Goal: Information Seeking & Learning: Learn about a topic

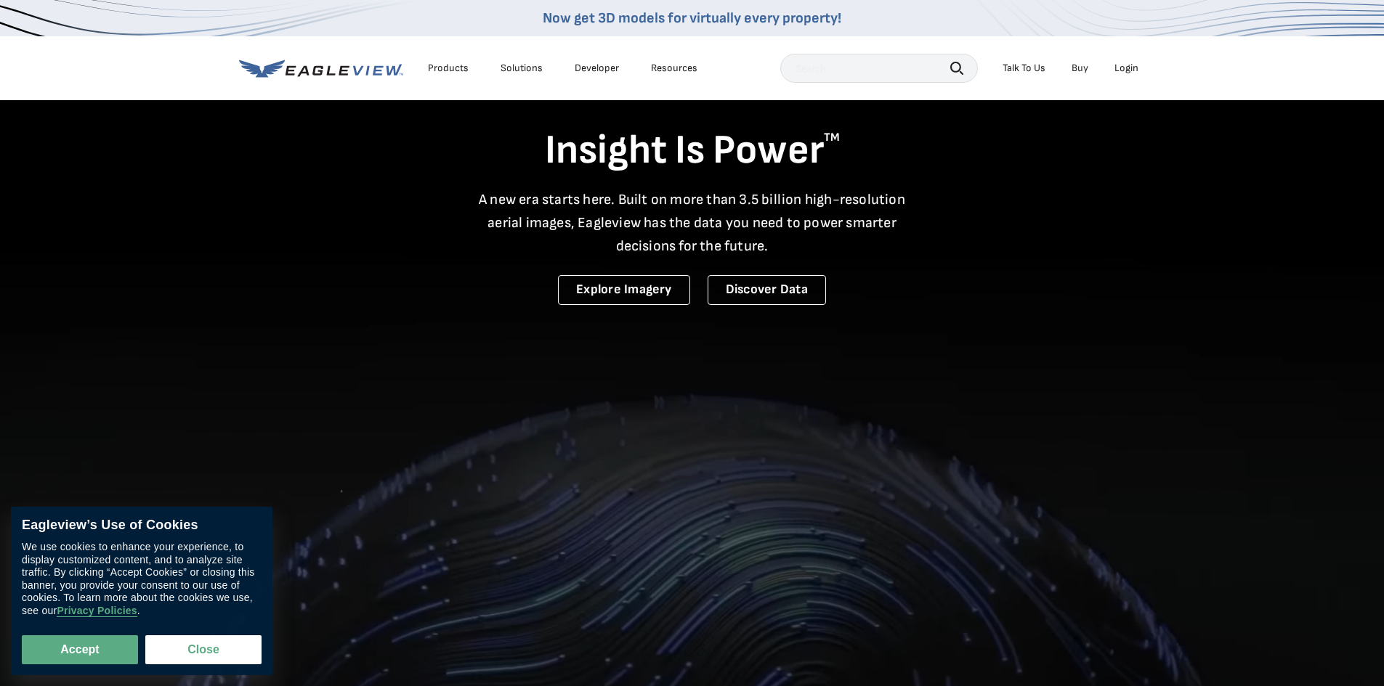
scroll to position [73, 0]
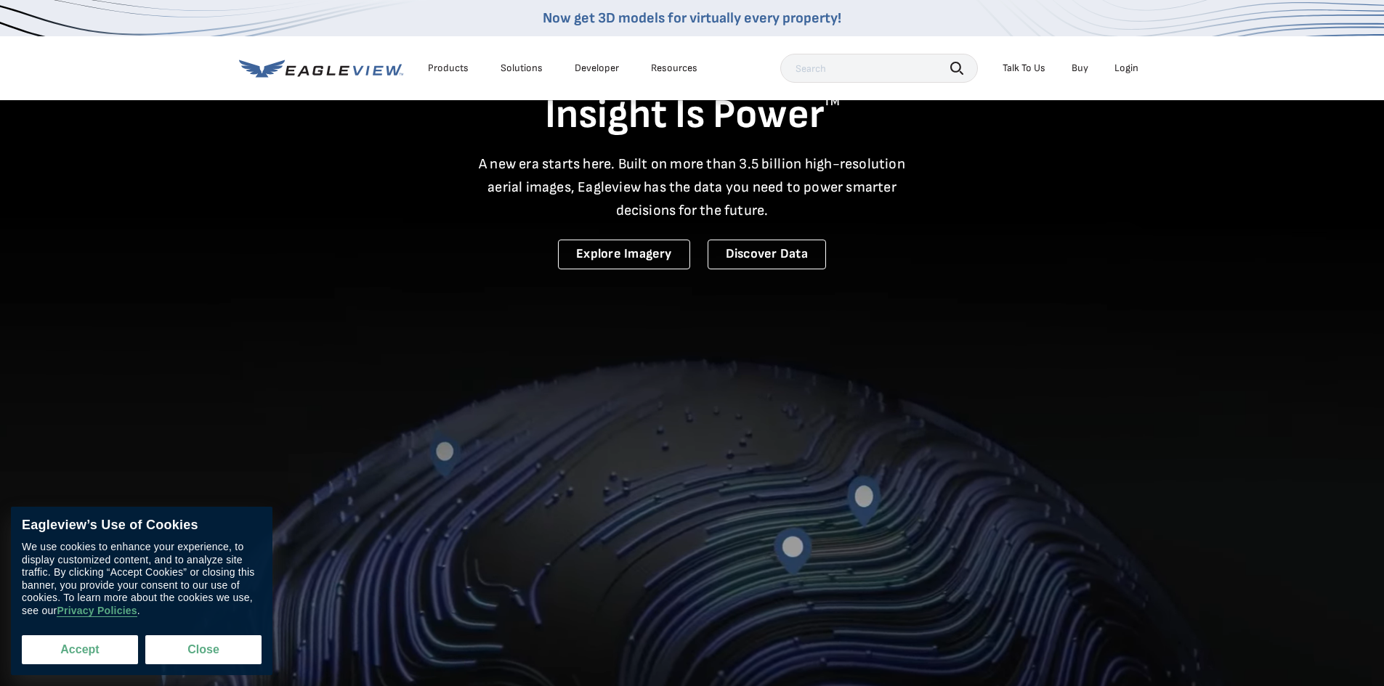
click at [108, 644] on button "Accept" at bounding box center [80, 650] width 116 height 29
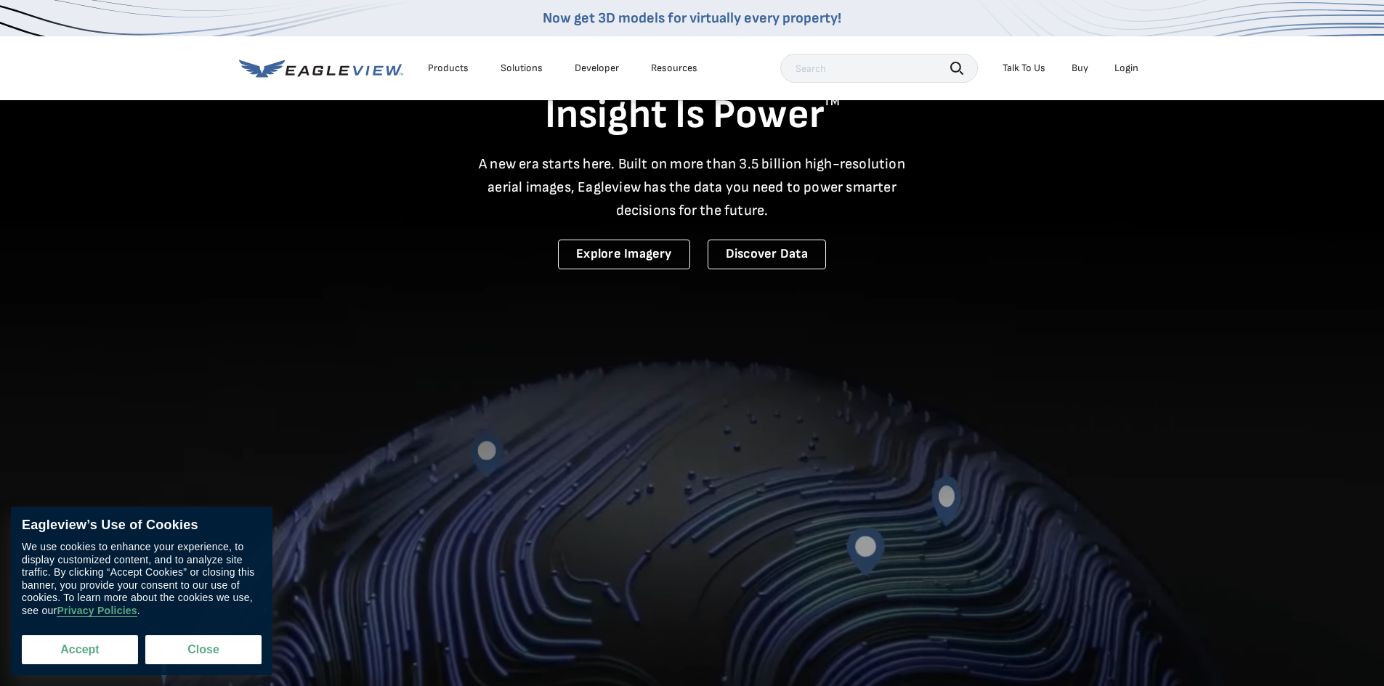
checkbox input "true"
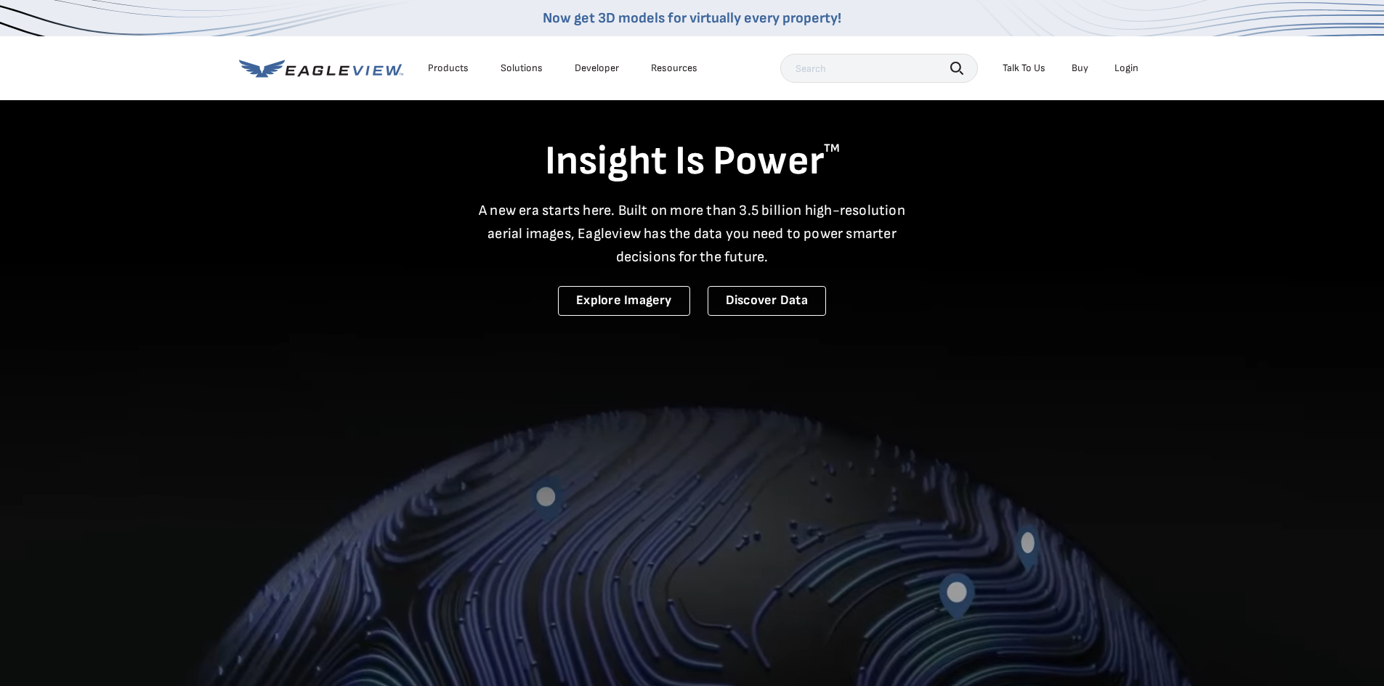
scroll to position [0, 0]
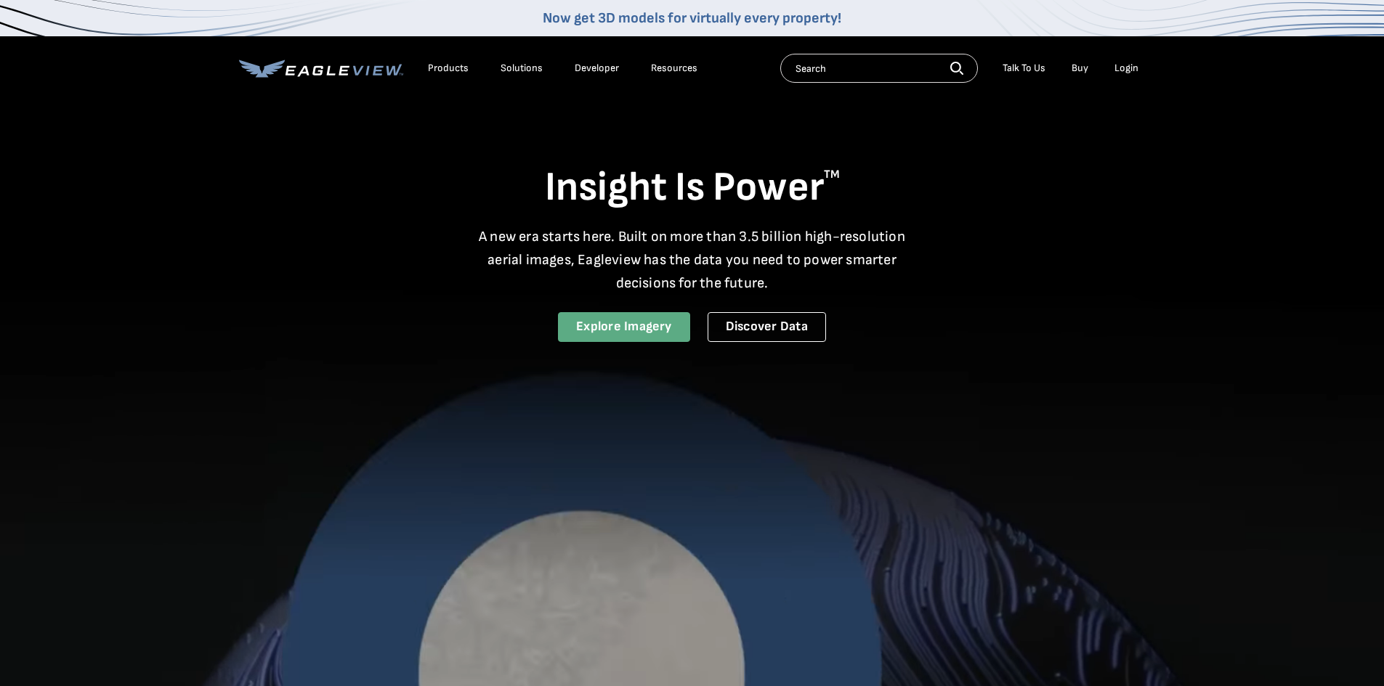
click at [612, 331] on link "Explore Imagery" at bounding box center [624, 327] width 132 height 30
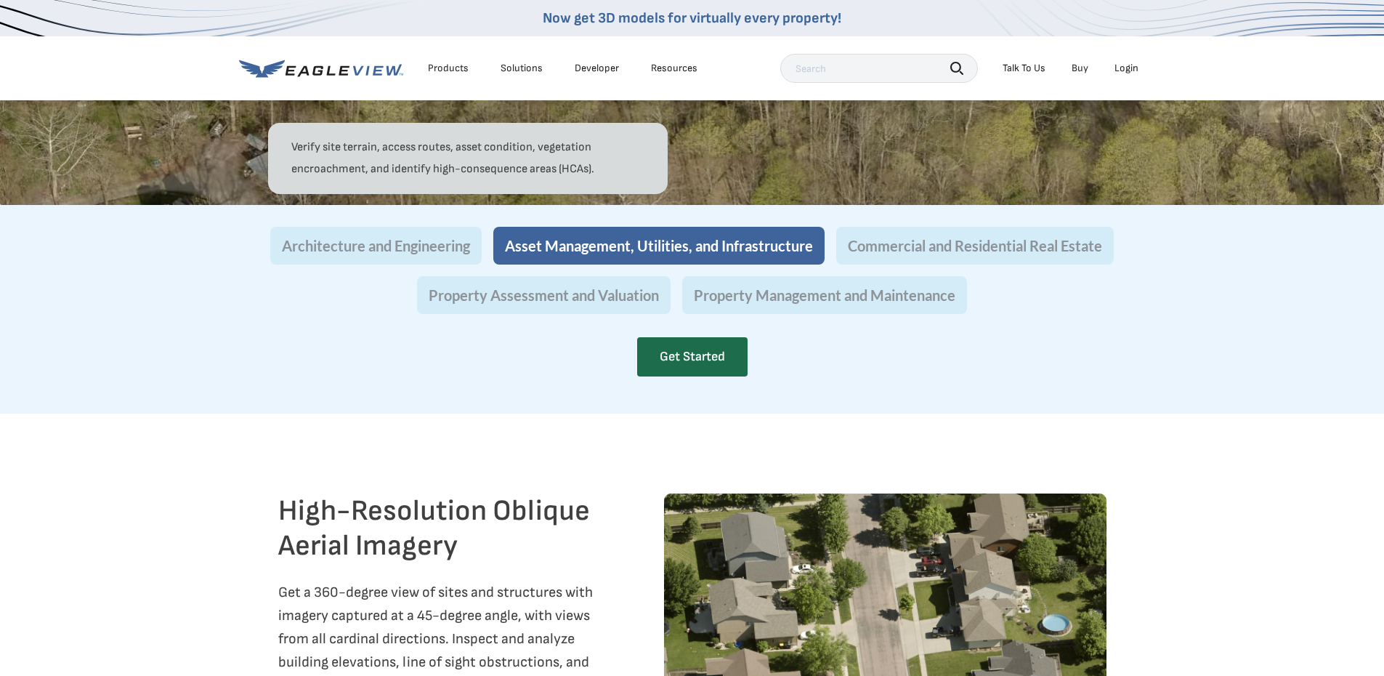
scroll to position [1380, 0]
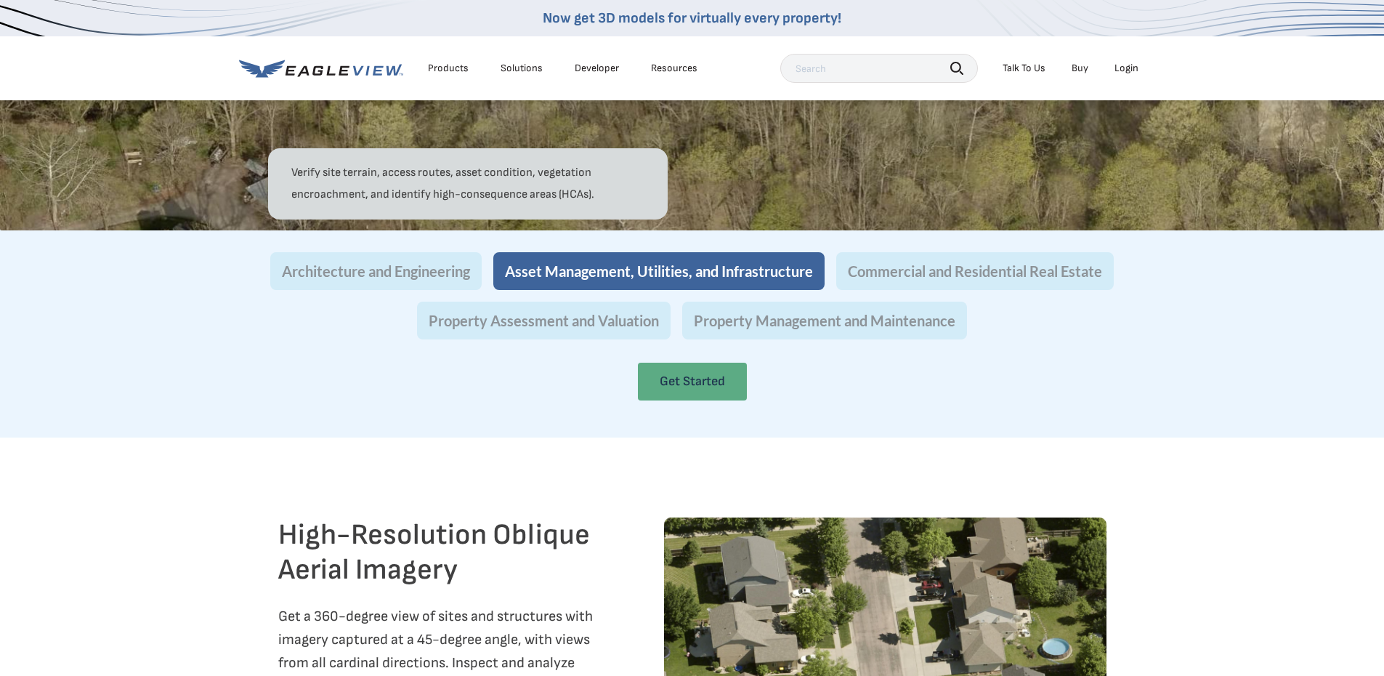
click at [713, 400] on link "Get Started" at bounding box center [692, 382] width 109 height 38
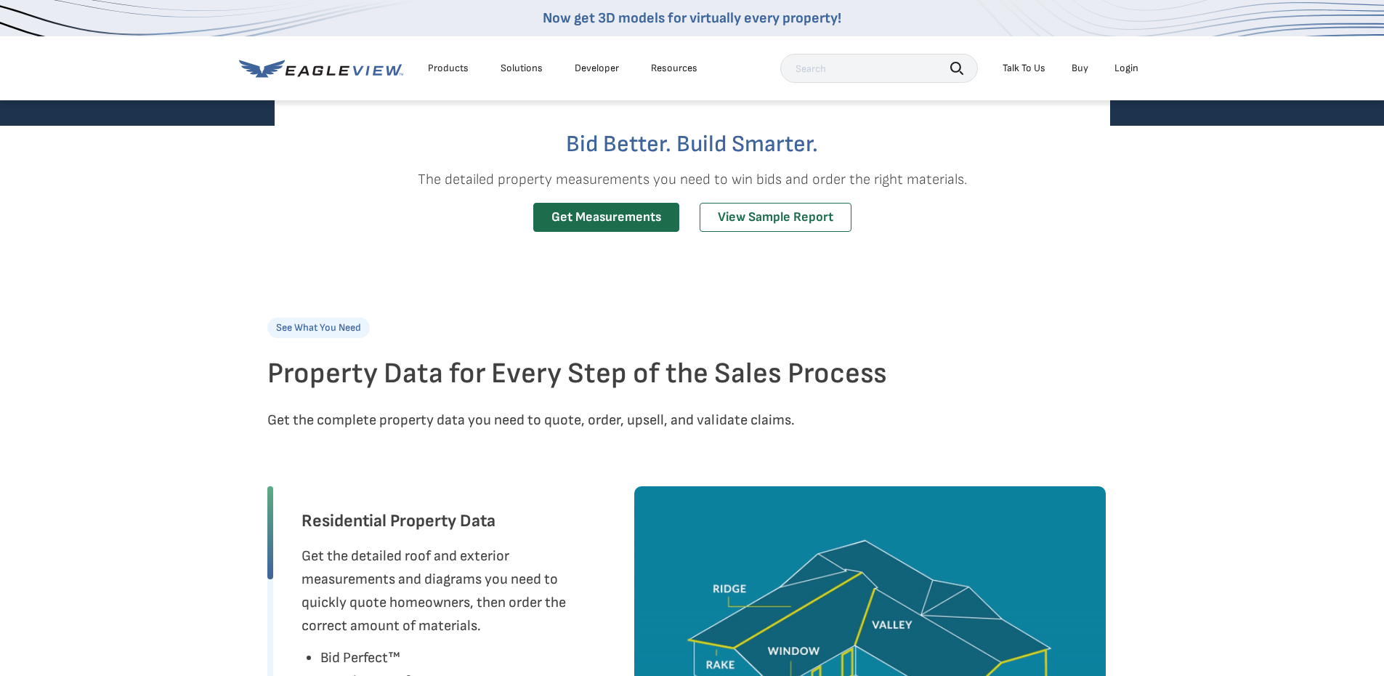
scroll to position [291, 0]
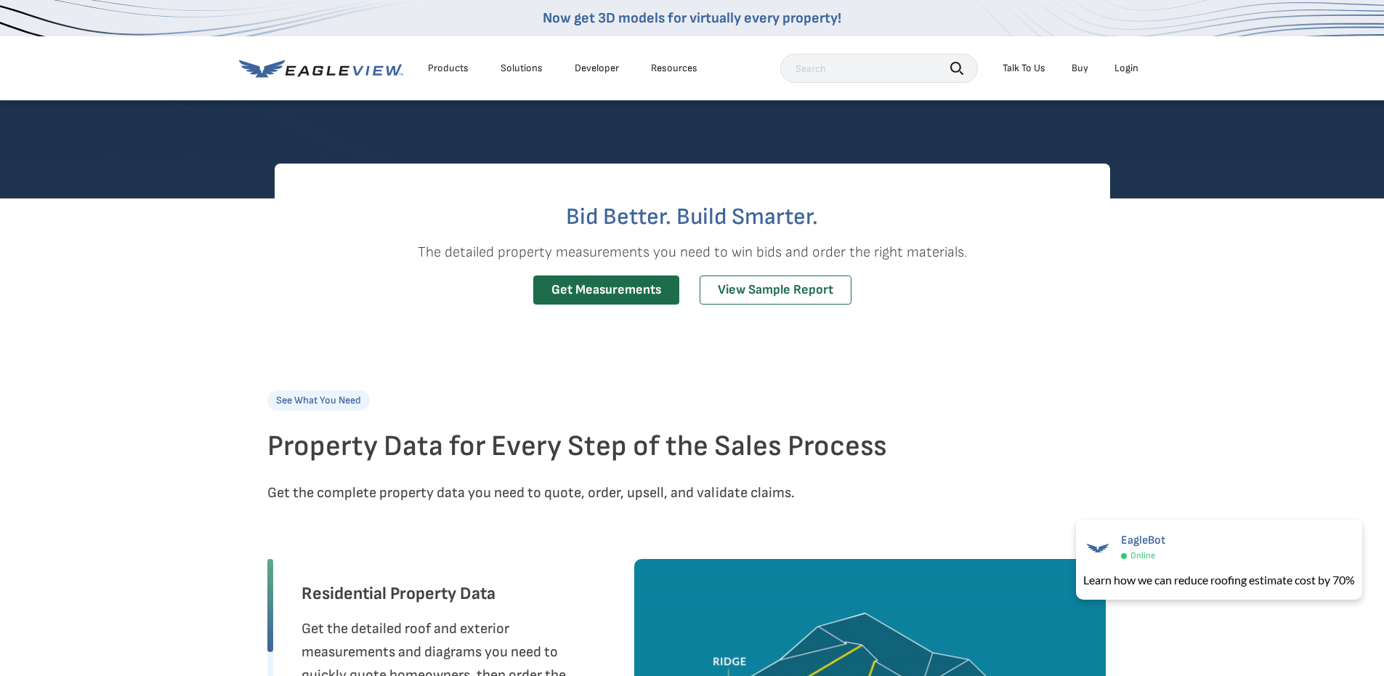
click at [1003, 309] on div "Bid Better. Build Smarter. The detailed property measurements you need to win b…" at bounding box center [692, 255] width 835 height 184
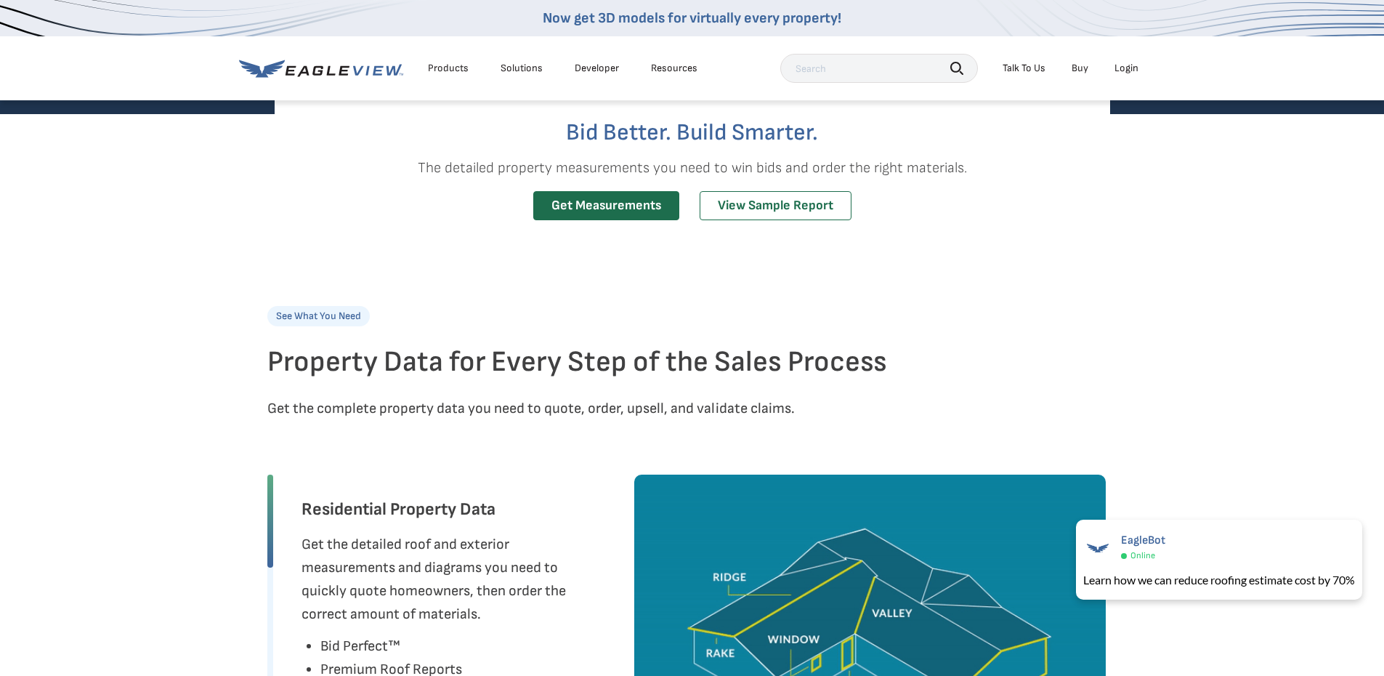
scroll to position [218, 0]
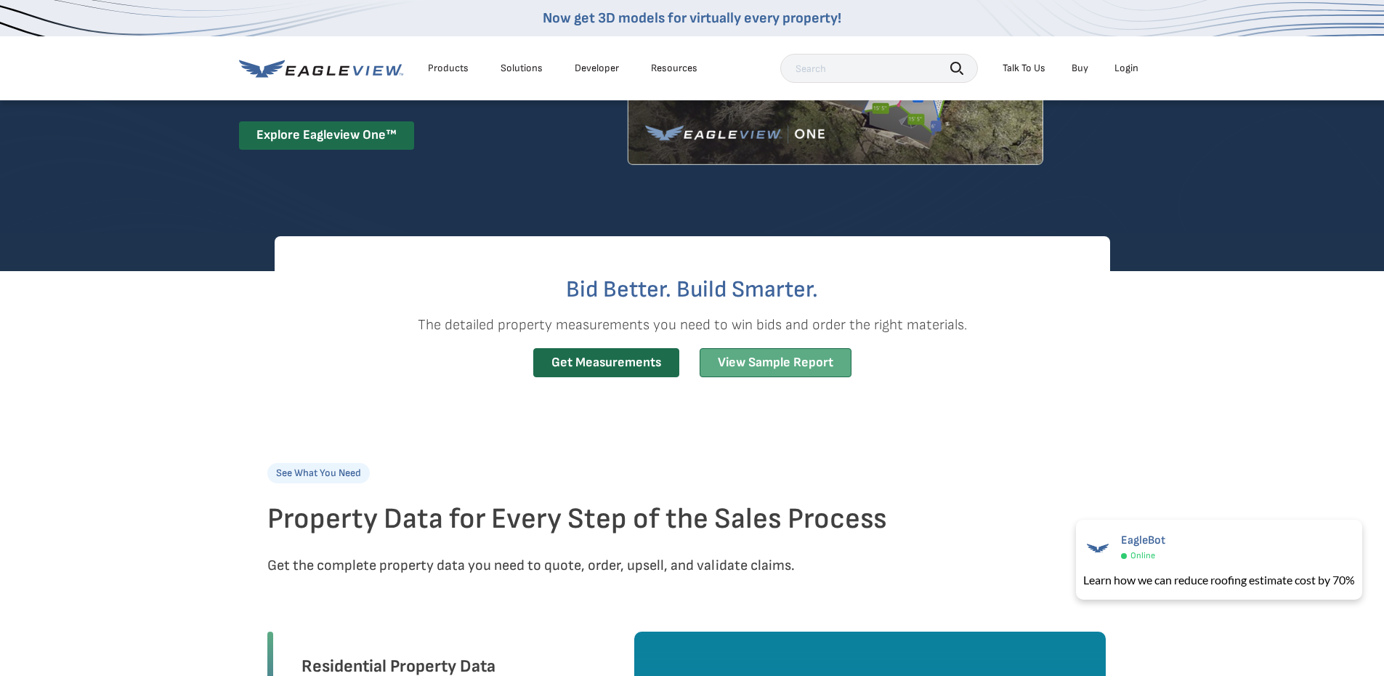
click at [767, 356] on link "View Sample Report" at bounding box center [776, 363] width 152 height 30
